Goal: Transaction & Acquisition: Book appointment/travel/reservation

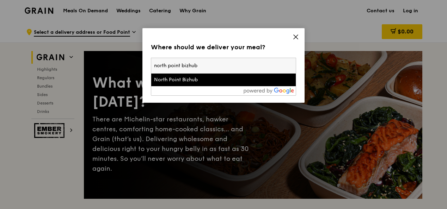
type input "north point bizhub"
click at [171, 84] on li "North Point Bizhub" at bounding box center [223, 80] width 144 height 13
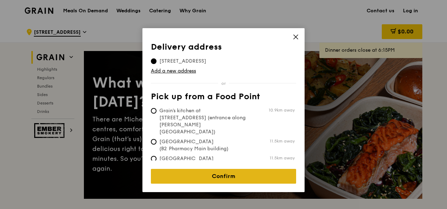
click at [218, 169] on link "Confirm" at bounding box center [223, 176] width 145 height 15
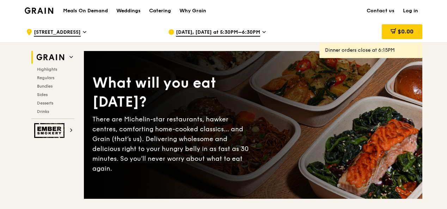
click at [247, 34] on span "[DATE], [DATE] at 5:30PM–6:30PM" at bounding box center [218, 33] width 84 height 8
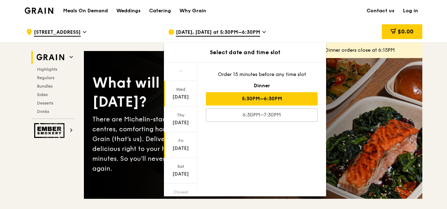
drag, startPoint x: 195, startPoint y: 88, endPoint x: 195, endPoint y: 134, distance: 45.8
click at [195, 134] on div "[DATE] [DATE] [DATE] [DATE] Closed [DATE] Closed [DATE] [DATE]" at bounding box center [180, 130] width 33 height 134
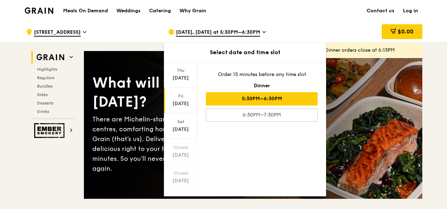
scroll to position [81, 0]
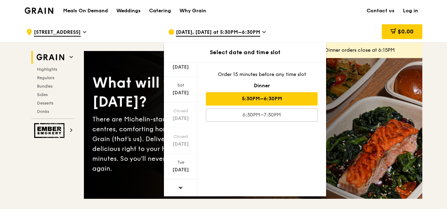
click at [175, 189] on div at bounding box center [180, 189] width 33 height 18
click at [183, 185] on div at bounding box center [180, 189] width 33 height 18
click at [220, 145] on div "[DATE] [DATE] [DATE] [DATE] Closed [DATE] [DATE] [DATE] Order 15 minutes before…" at bounding box center [245, 129] width 162 height 134
click at [162, 11] on div "Catering" at bounding box center [160, 10] width 22 height 21
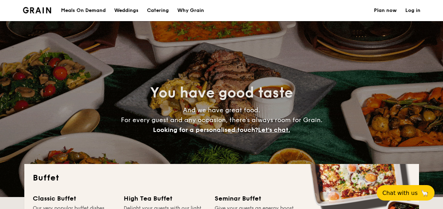
select select
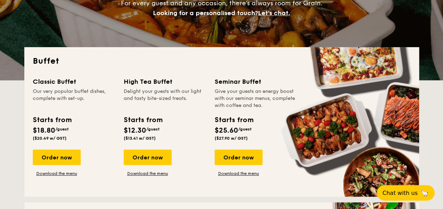
scroll to position [130, 0]
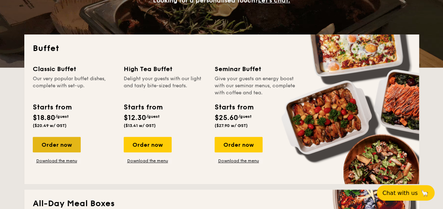
click at [49, 149] on div "Order now" at bounding box center [57, 145] width 48 height 16
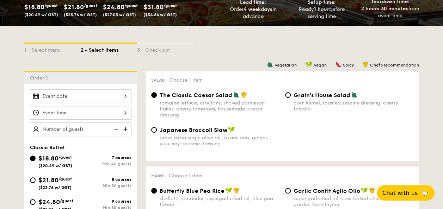
scroll to position [146, 0]
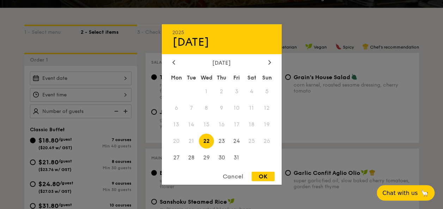
click at [126, 76] on div "2025 Oct 22 October 2025 Mon Tue Wed Thu Fri Sat Sun 1 2 3 4 5 6 7 8 9 10 11 12…" at bounding box center [80, 79] width 101 height 14
click at [272, 60] on div at bounding box center [269, 63] width 6 height 7
click at [171, 62] on div at bounding box center [174, 63] width 6 height 7
click at [267, 63] on div at bounding box center [269, 63] width 6 height 7
click at [236, 174] on div "Cancel" at bounding box center [233, 177] width 35 height 10
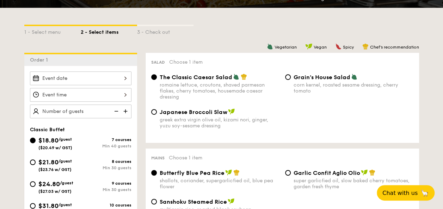
scroll to position [0, 0]
